Goal: Information Seeking & Learning: Learn about a topic

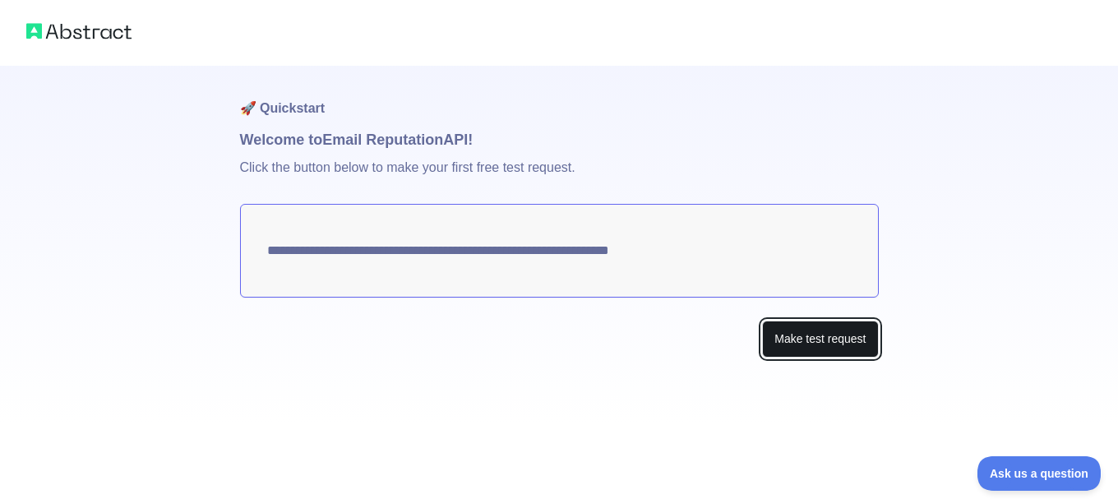
click at [787, 344] on button "Make test request" at bounding box center [820, 338] width 116 height 37
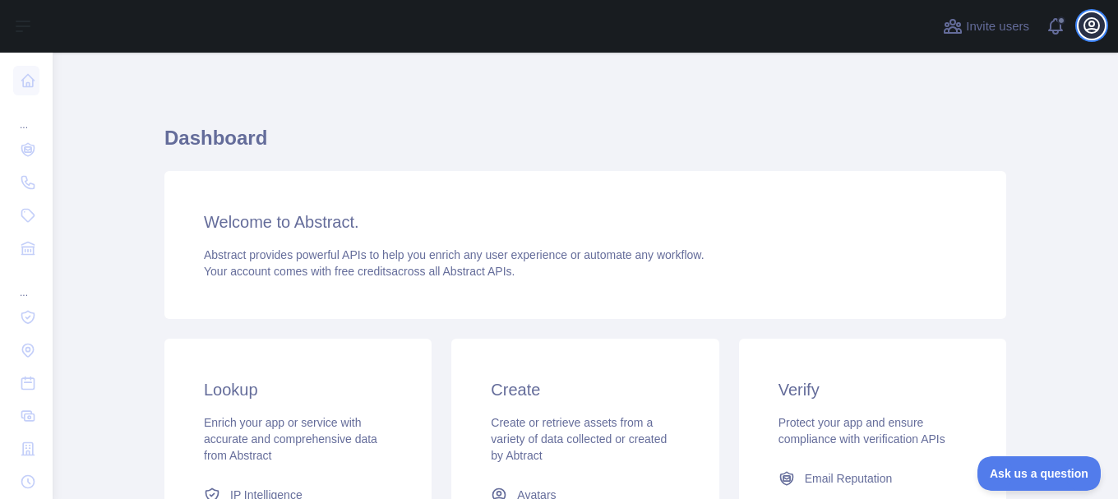
click at [1088, 22] on icon "button" at bounding box center [1091, 26] width 20 height 20
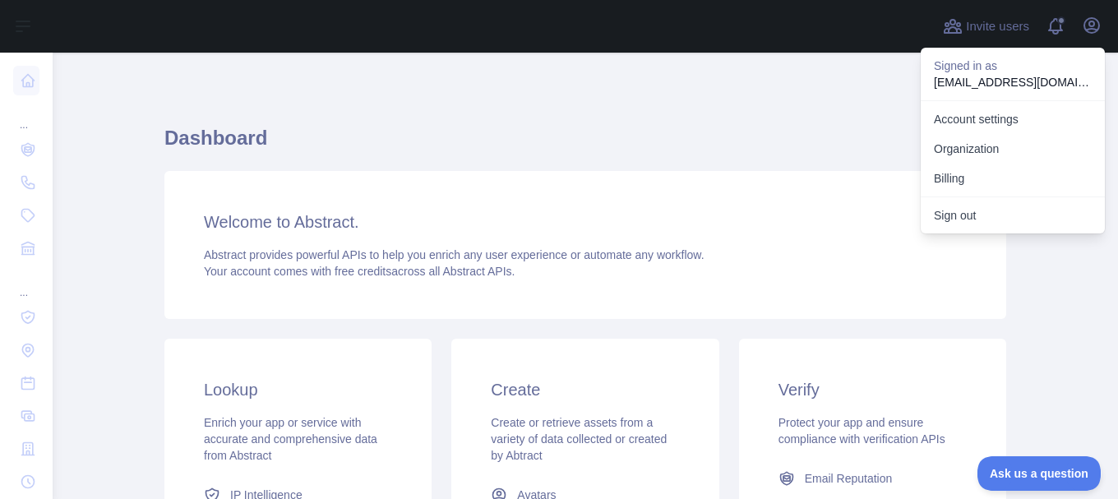
click at [712, 110] on div "Dashboard Welcome to Abstract. Abstract provides powerful APIs to help you enri…" at bounding box center [584, 406] width 841 height 628
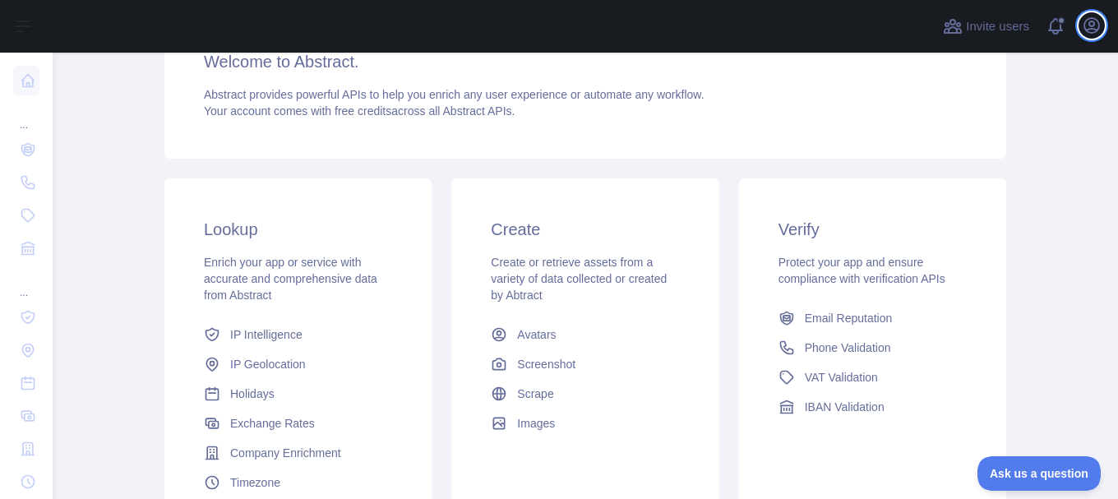
scroll to position [164, 0]
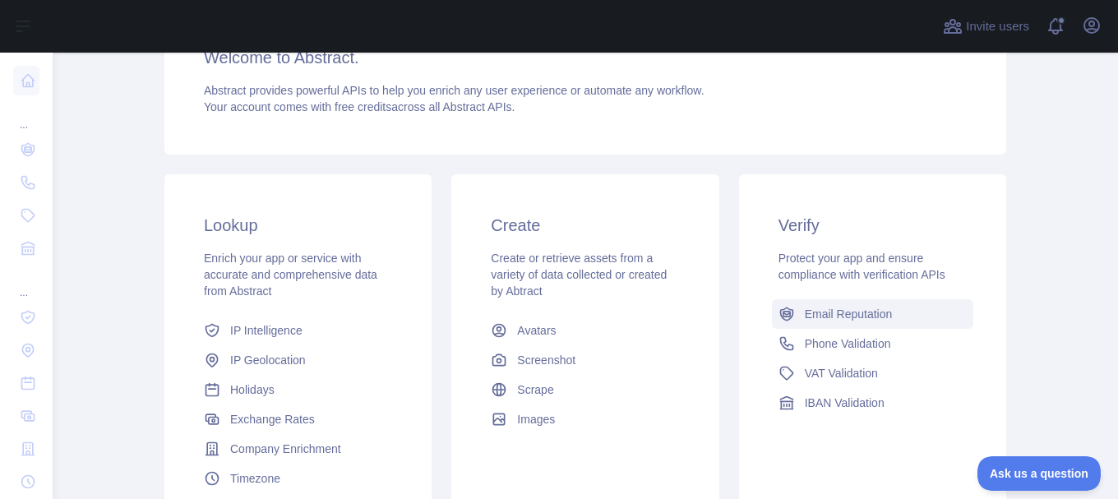
click at [829, 325] on link "Email Reputation" at bounding box center [872, 314] width 201 height 30
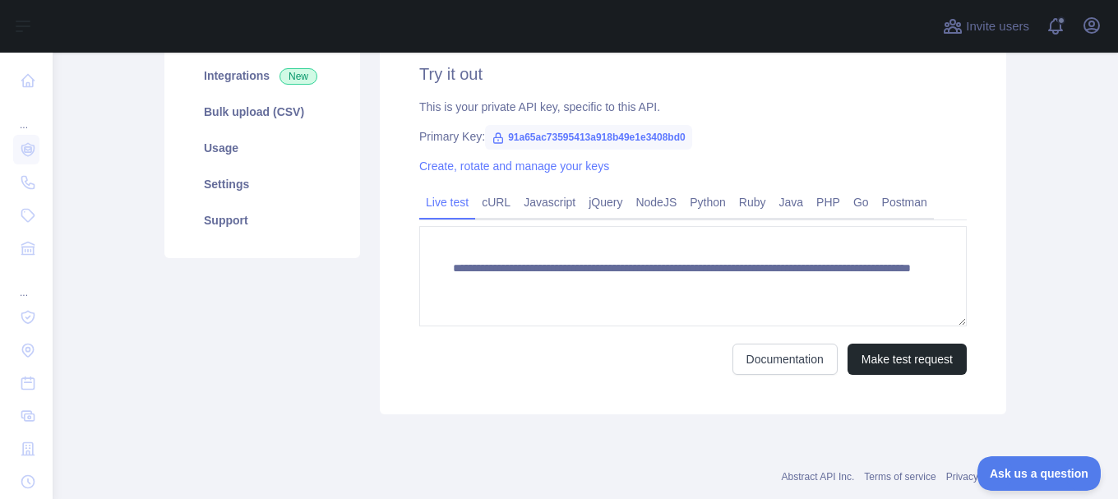
scroll to position [247, 0]
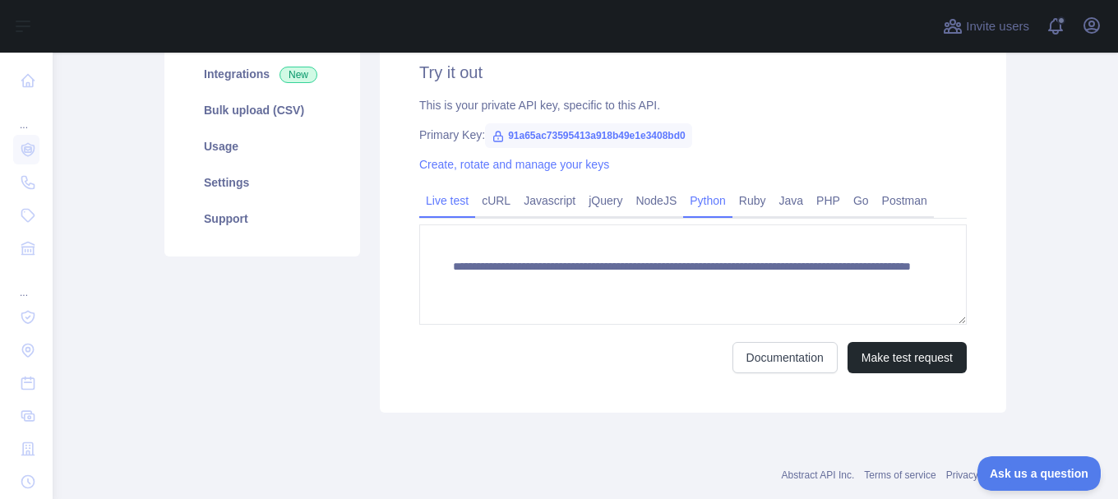
click at [702, 197] on link "Python" at bounding box center [707, 200] width 49 height 26
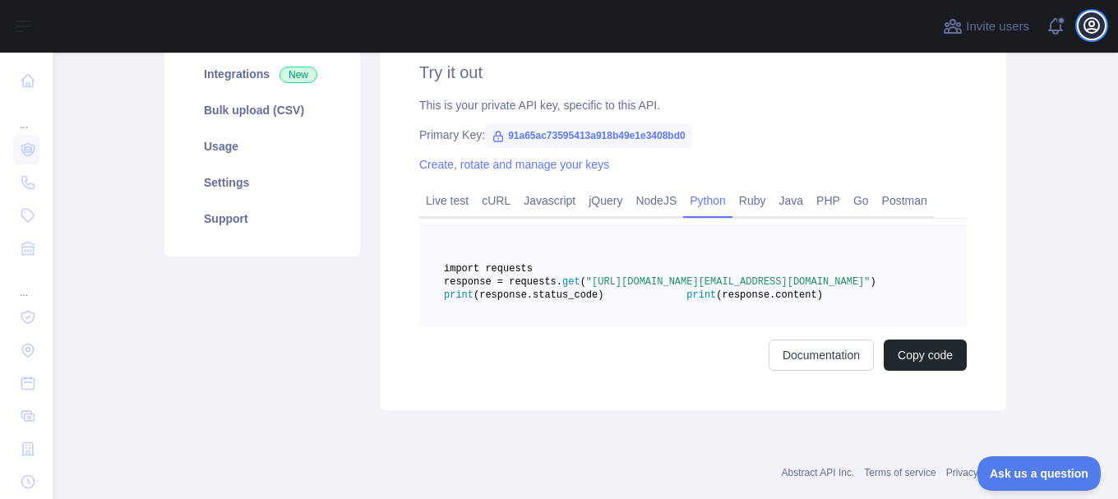
click at [1086, 29] on icon "button" at bounding box center [1091, 26] width 20 height 20
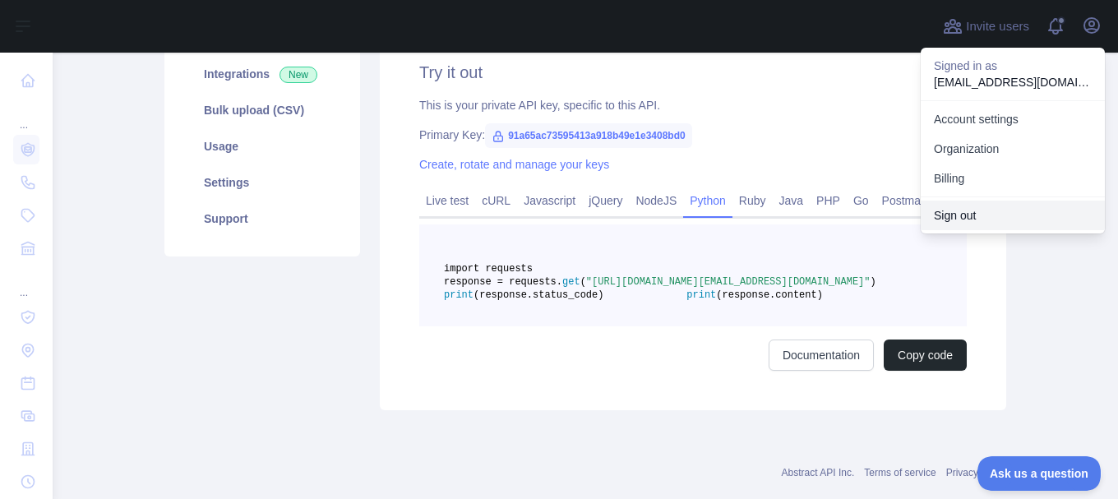
click at [949, 213] on button "Sign out" at bounding box center [1012, 216] width 184 height 30
